Goal: Task Accomplishment & Management: Complete application form

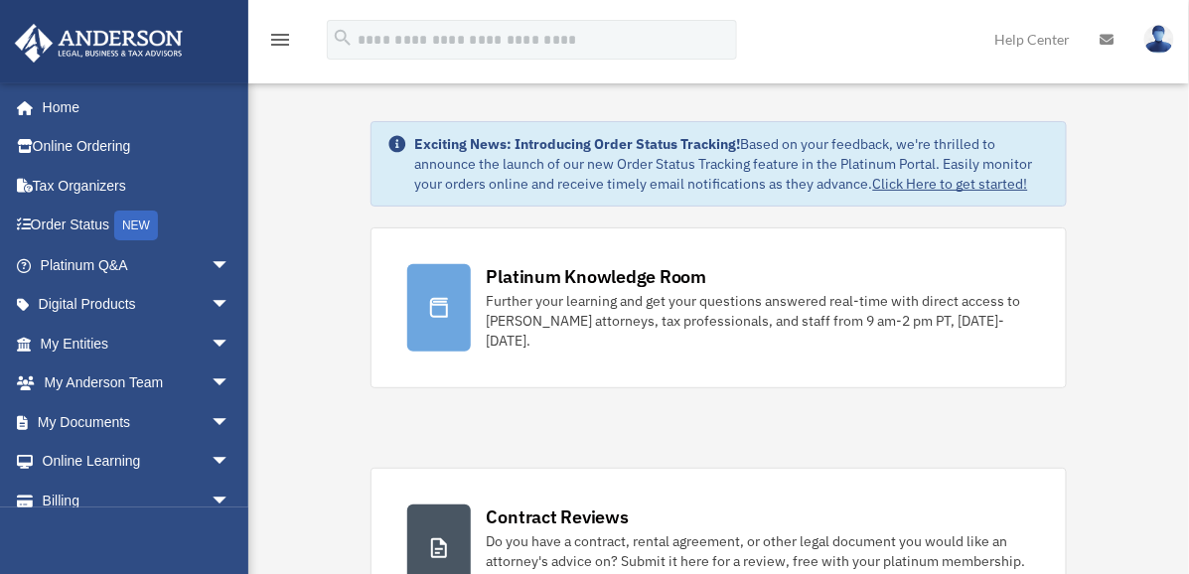
click at [1163, 42] on img at bounding box center [1160, 39] width 30 height 29
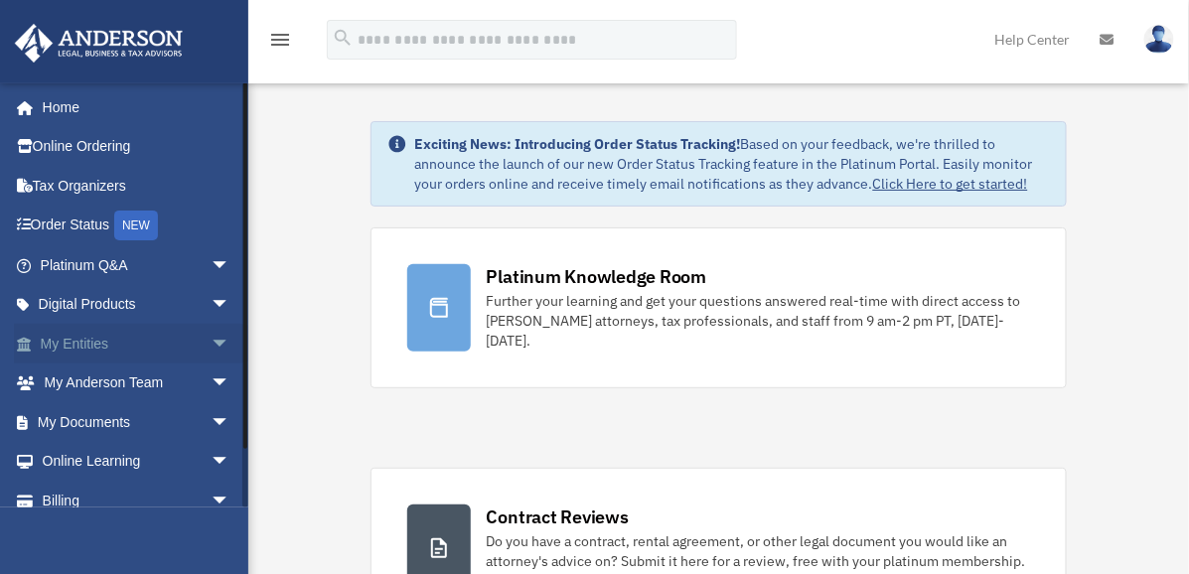
click at [74, 344] on link "My Entities arrow_drop_down" at bounding box center [137, 344] width 246 height 40
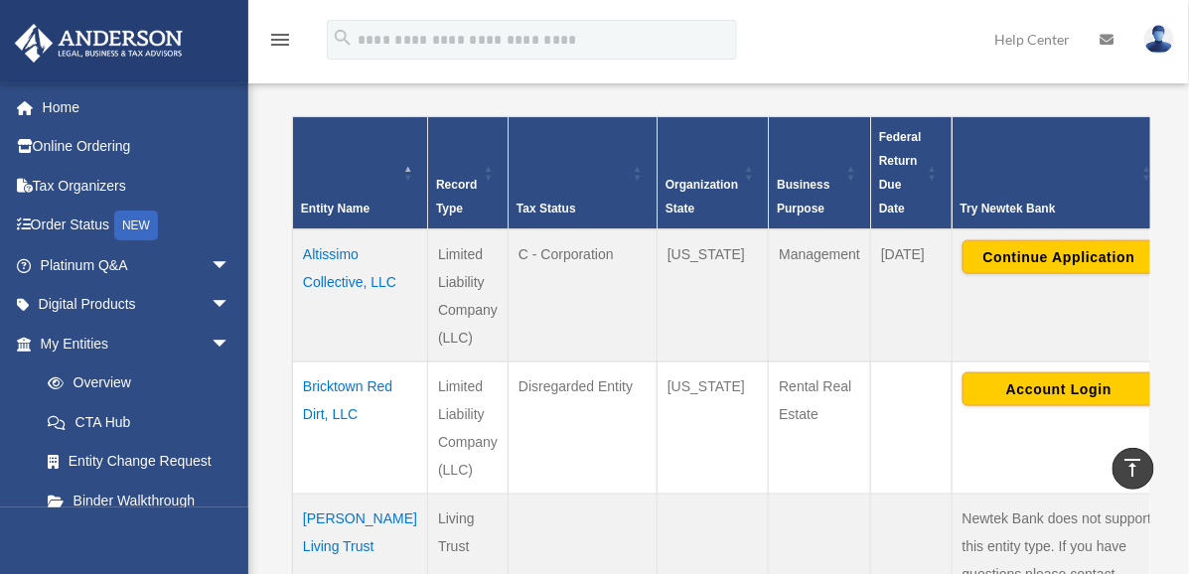
scroll to position [389, 0]
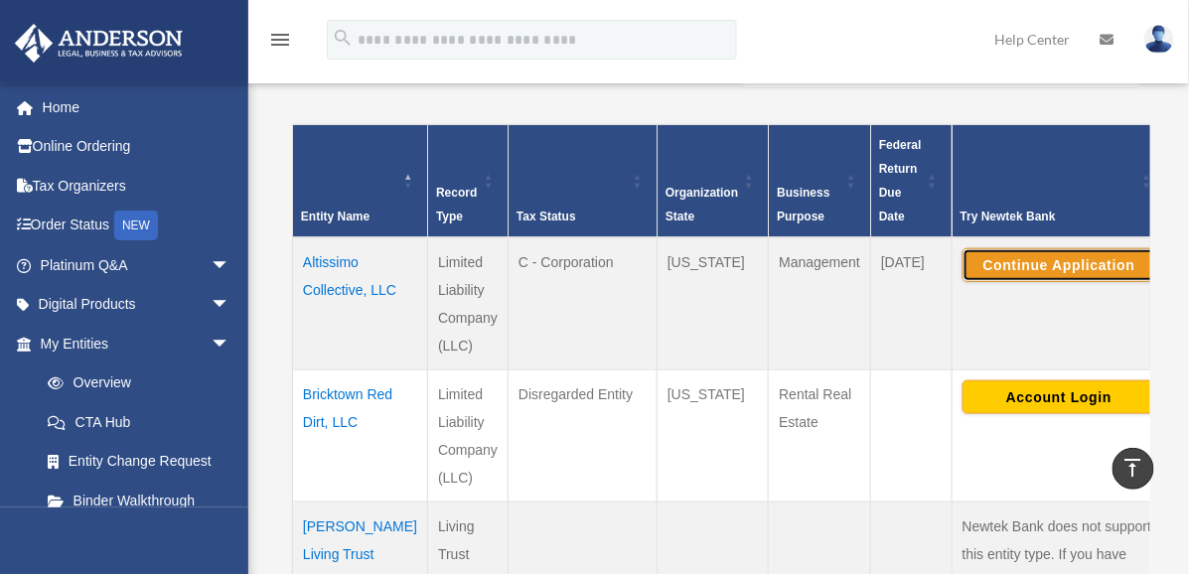
click at [1032, 269] on button "Continue Application" at bounding box center [1060, 265] width 194 height 34
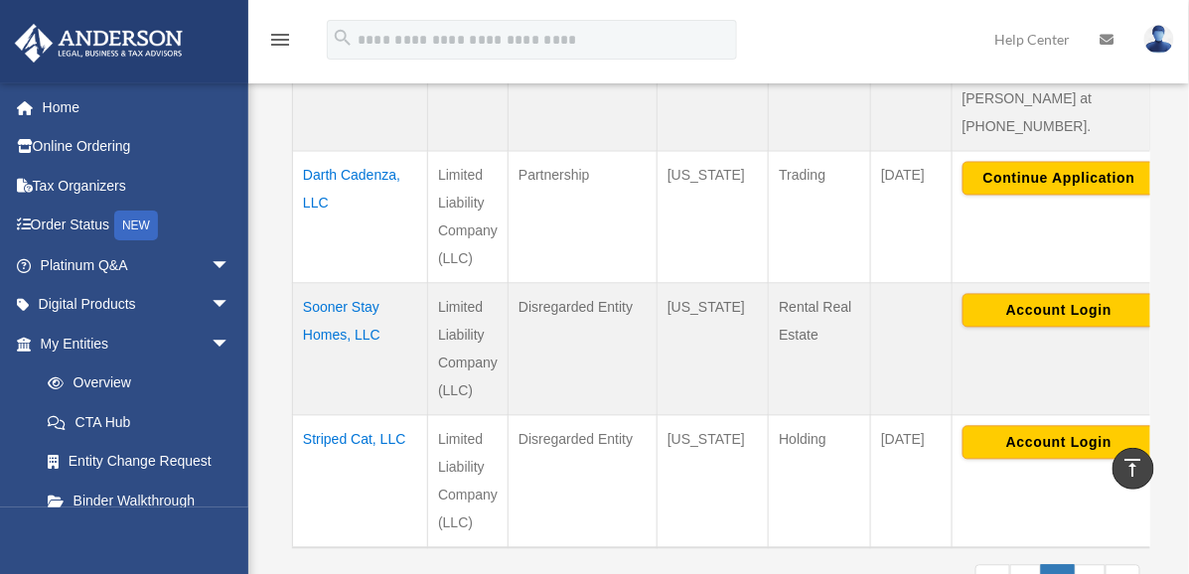
scroll to position [902, 0]
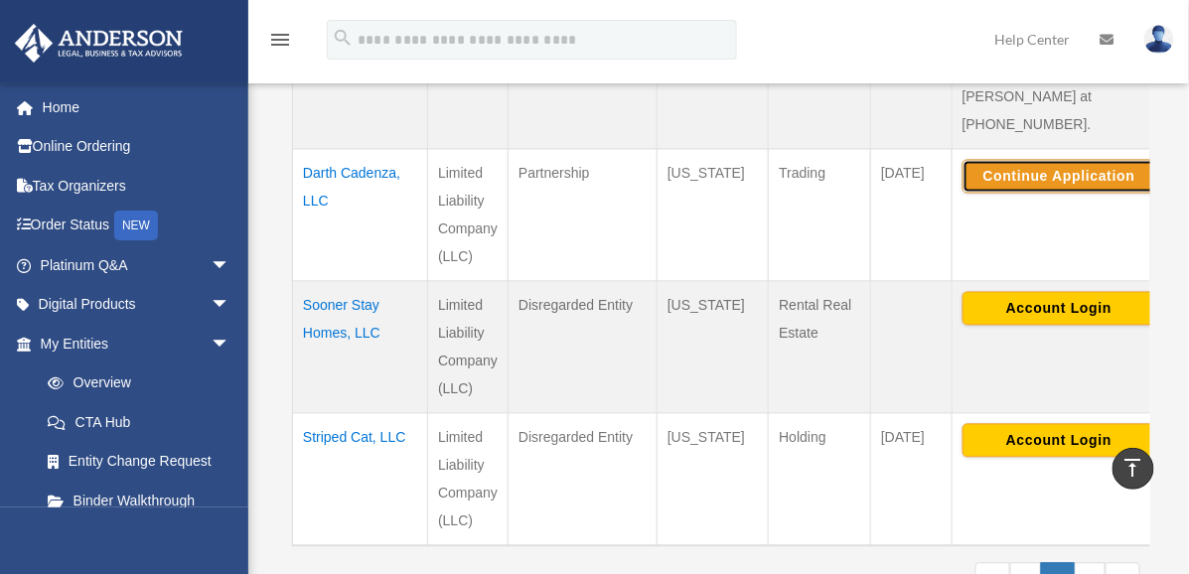
click at [1045, 160] on button "Continue Application" at bounding box center [1060, 177] width 194 height 34
click at [1039, 221] on td "Continue Application" at bounding box center [1059, 215] width 215 height 132
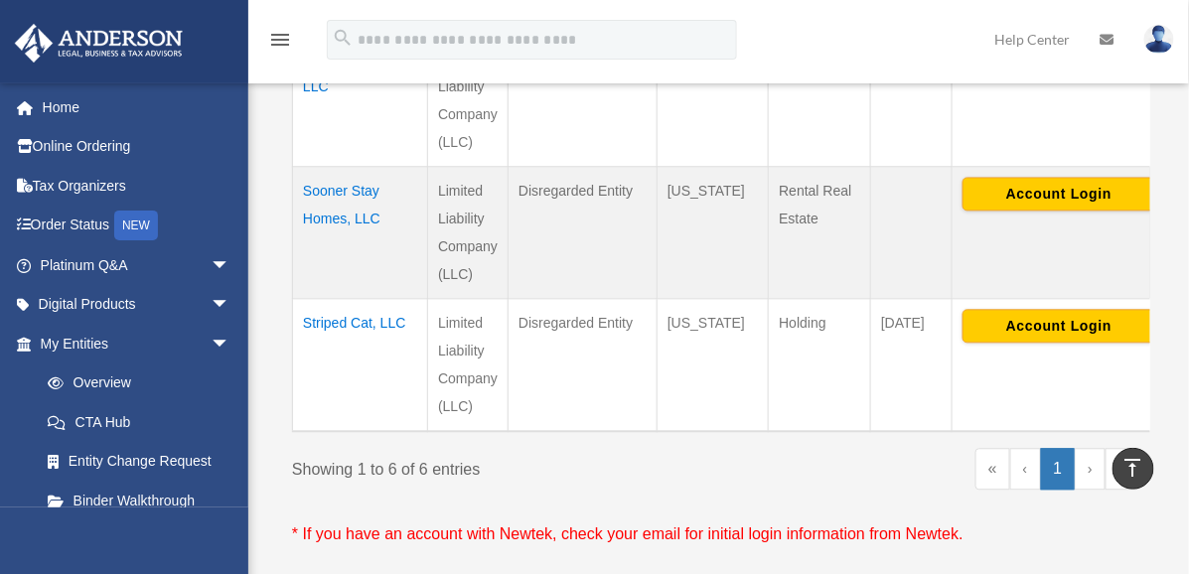
scroll to position [1026, 0]
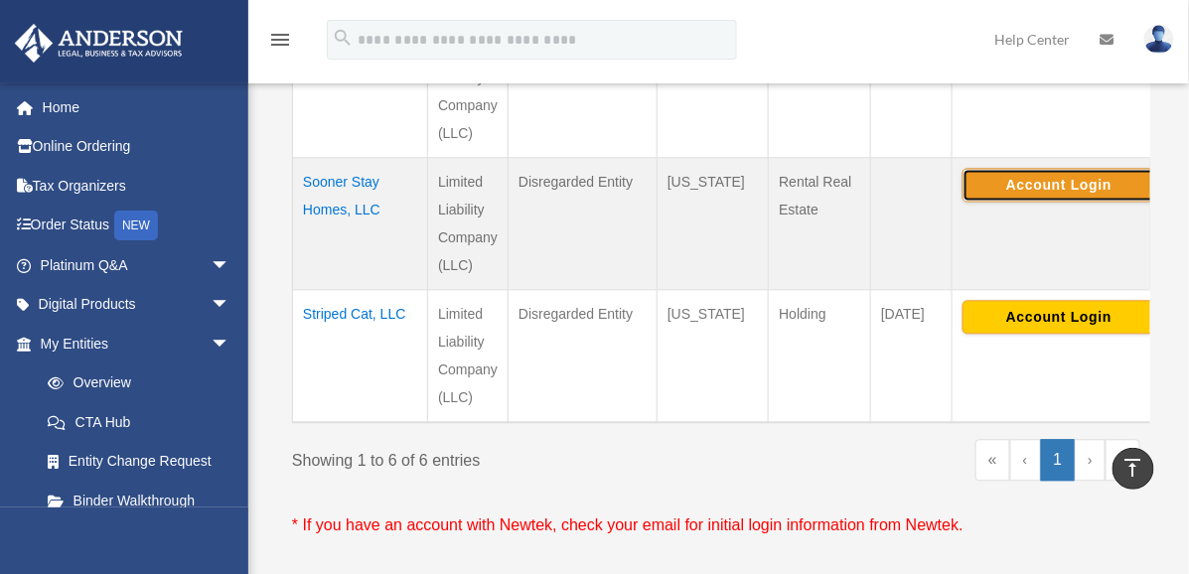
click at [1038, 168] on button "Account Login" at bounding box center [1060, 185] width 194 height 34
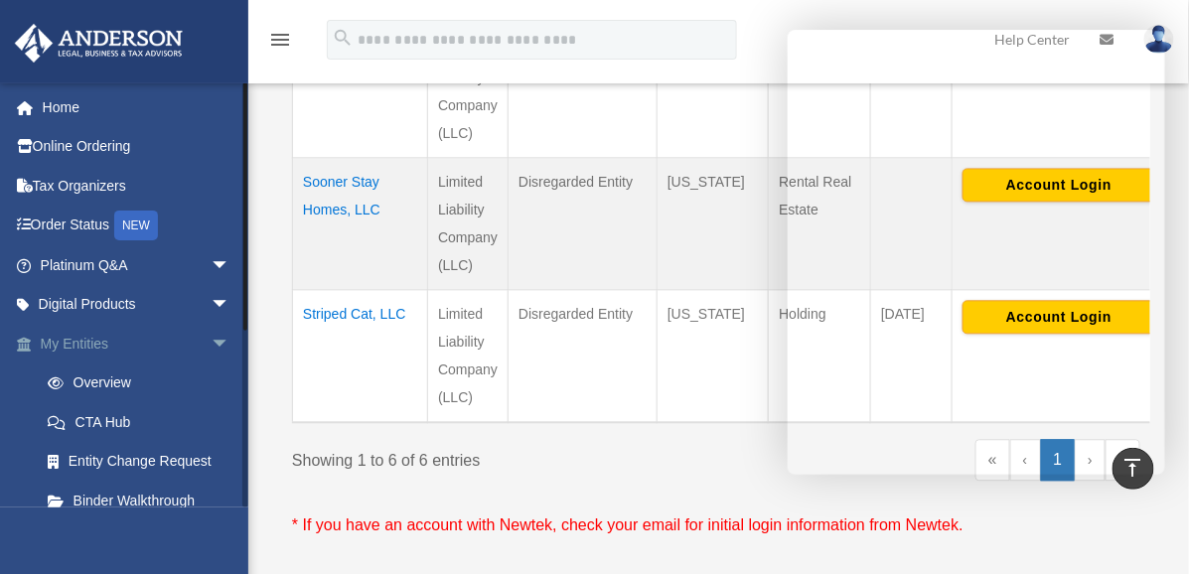
click at [81, 338] on link "My Entities arrow_drop_down" at bounding box center [137, 344] width 246 height 40
